Goal: Task Accomplishment & Management: Manage account settings

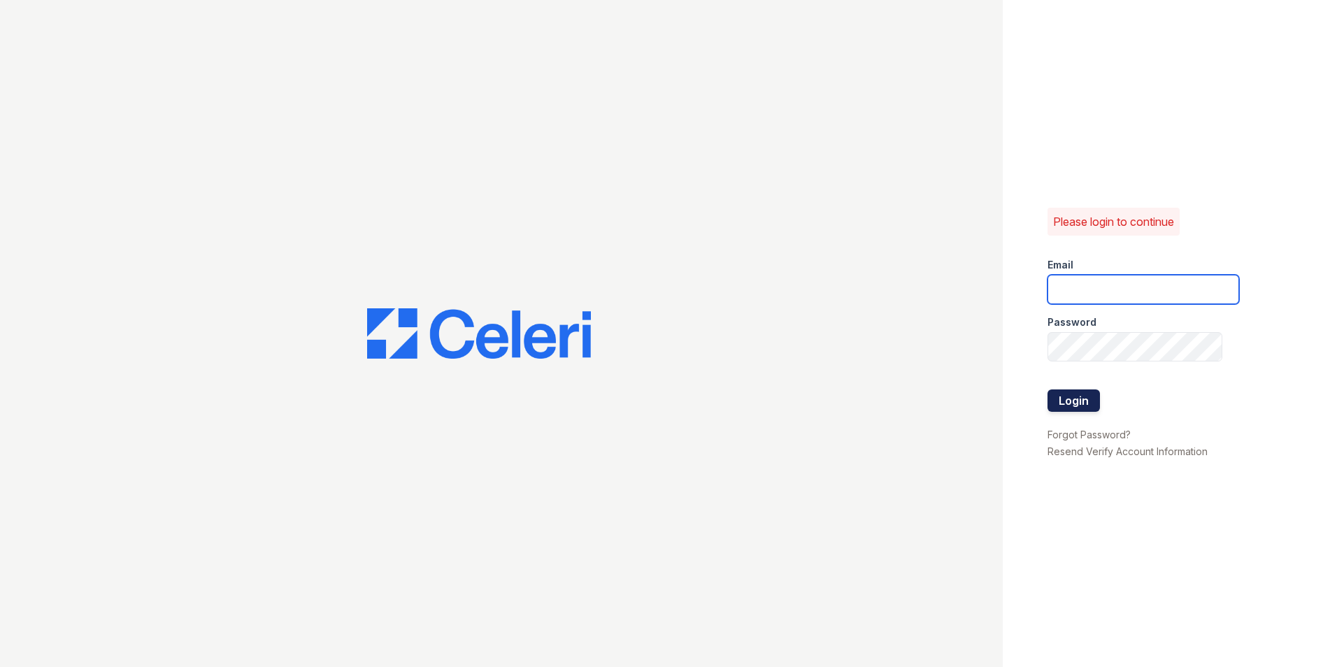
type input "[DOMAIN_NAME][EMAIL_ADDRESS][DOMAIN_NAME]"
click at [1082, 399] on button "Login" at bounding box center [1074, 401] width 52 height 22
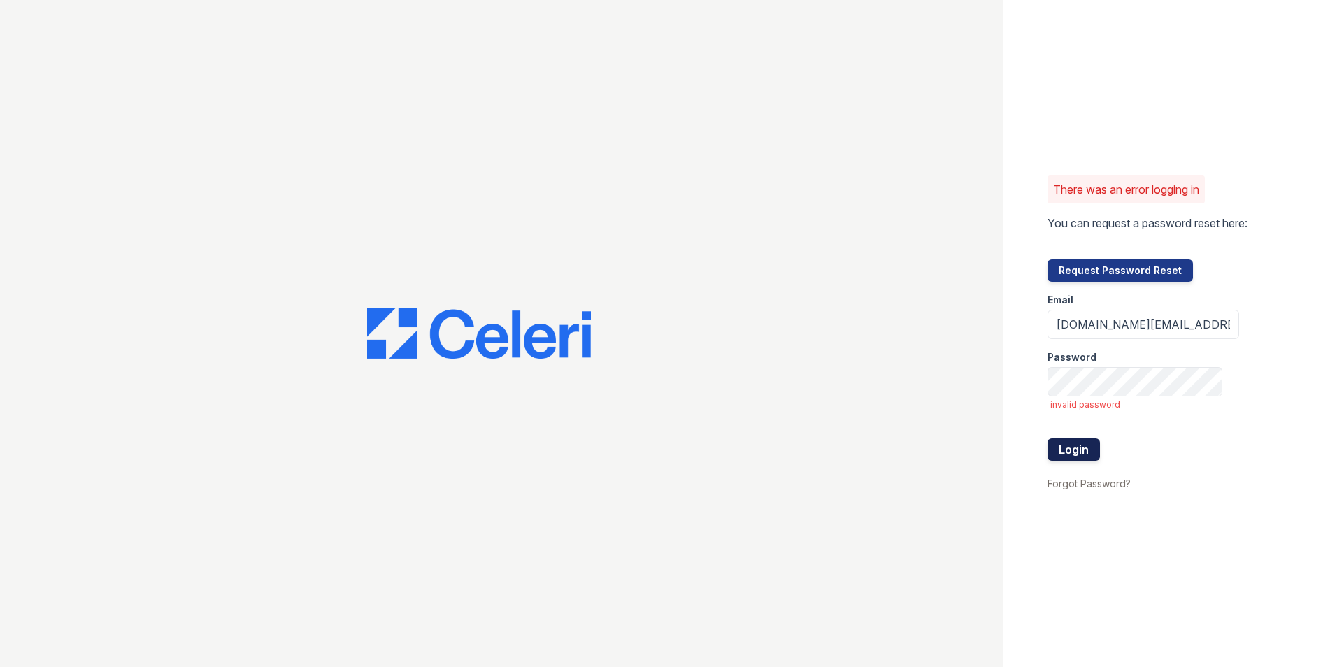
click at [1076, 452] on button "Login" at bounding box center [1074, 449] width 52 height 22
click at [929, 374] on div "There was an error logging in You can request a password reset here: Request Pa…" at bounding box center [668, 333] width 1337 height 667
click at [1048, 438] on button "Login" at bounding box center [1074, 449] width 52 height 22
click at [1144, 269] on button "Request Password Reset" at bounding box center [1120, 270] width 145 height 22
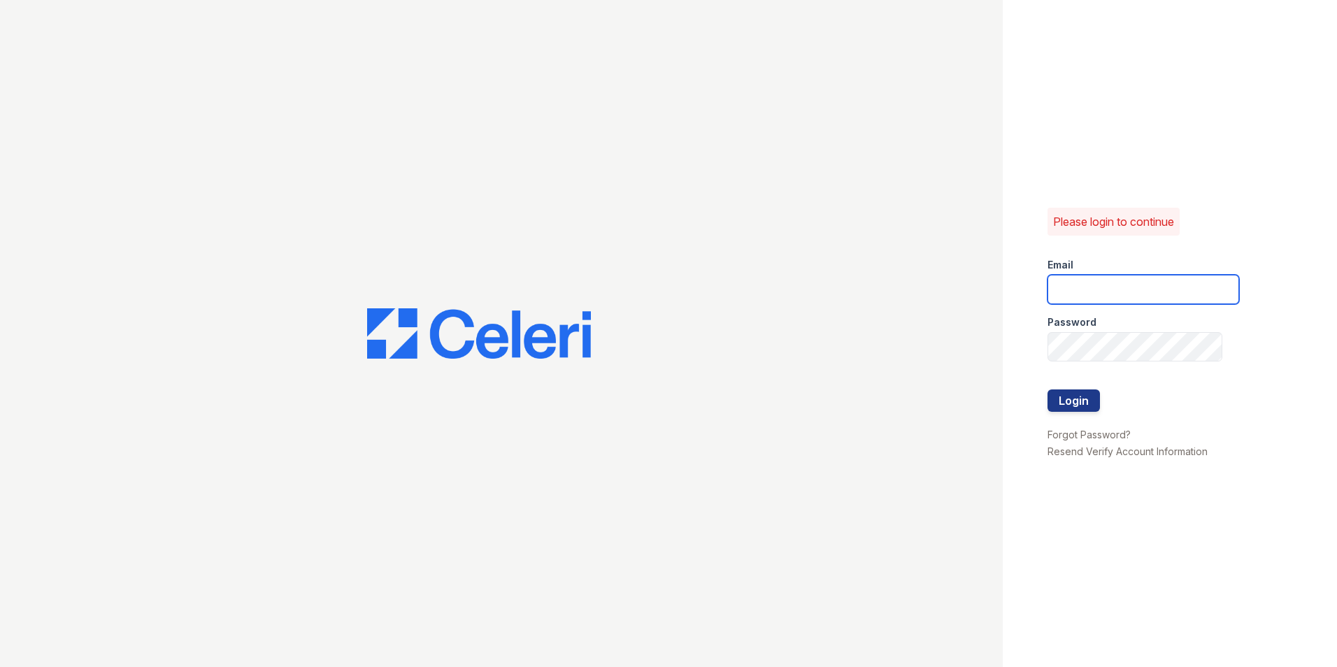
type input "carlylesouth.pm@cafmanagement.com"
click at [1060, 402] on button "Login" at bounding box center [1074, 401] width 52 height 22
